Goal: Use online tool/utility: Utilize a website feature to perform a specific function

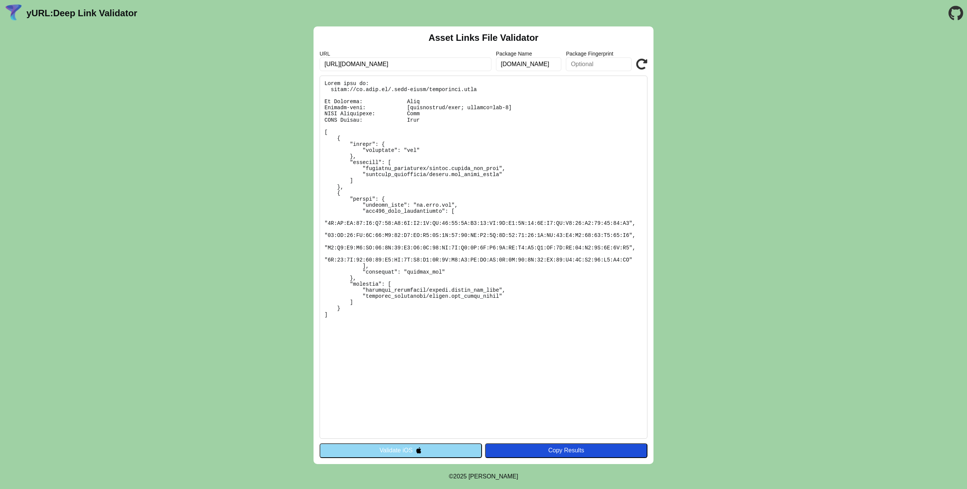
click at [620, 66] on input "text" at bounding box center [599, 64] width 66 height 14
paste input "13:DA:71:AB:2F:79:A5:33:B7:FD:E6:1D:1B:00:39:DA:F7:9A:2D:47:50:37:8F:EF:03:C8:C…"
type input "13:DA:71:AB:2F:79:A5:33:B7:FD:E6:1D:1B:00:39:DA:F7:9A:2D:47:50:37:8F:EF:03:C8:C…"
click at [647, 63] on div "Asset Links File Validator URL https://fr.binx.hu Package Name hu.binx.app Pack…" at bounding box center [483, 244] width 340 height 437
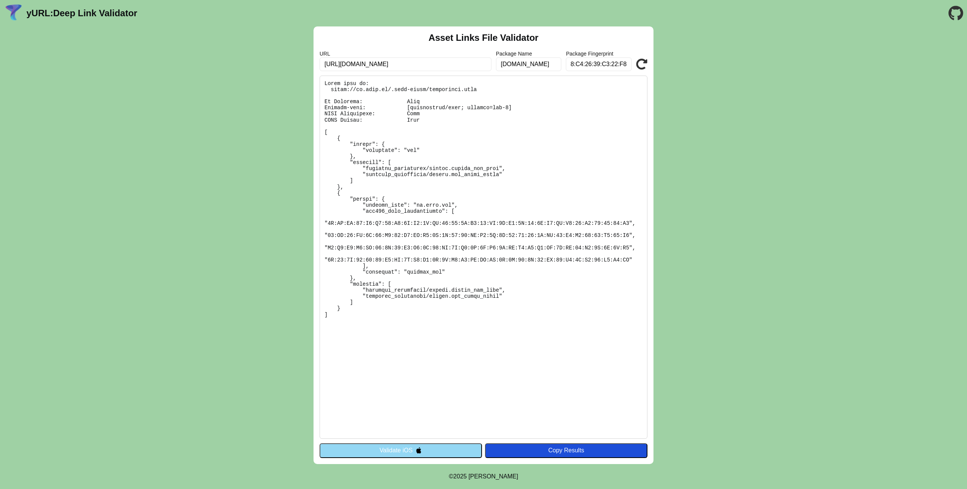
scroll to position [0, 0]
click at [640, 63] on icon at bounding box center [641, 64] width 11 height 11
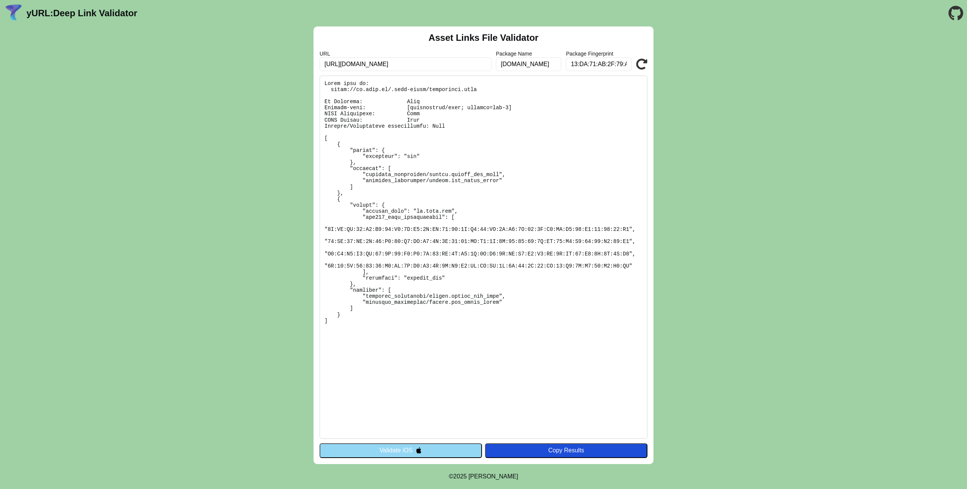
click at [348, 62] on input "[URL][DOMAIN_NAME]" at bounding box center [405, 64] width 172 height 14
type input "[URL][DOMAIN_NAME]"
click at [643, 62] on icon at bounding box center [641, 64] width 11 height 11
